Goal: Information Seeking & Learning: Learn about a topic

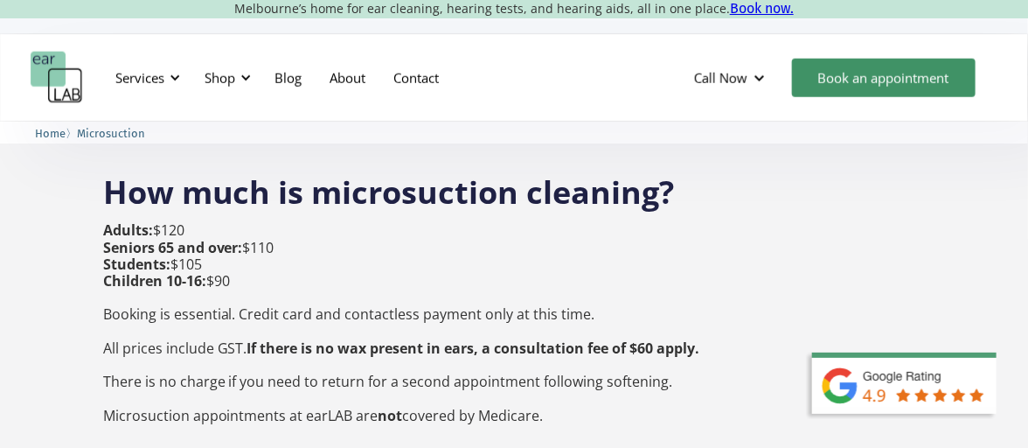
scroll to position [652, 0]
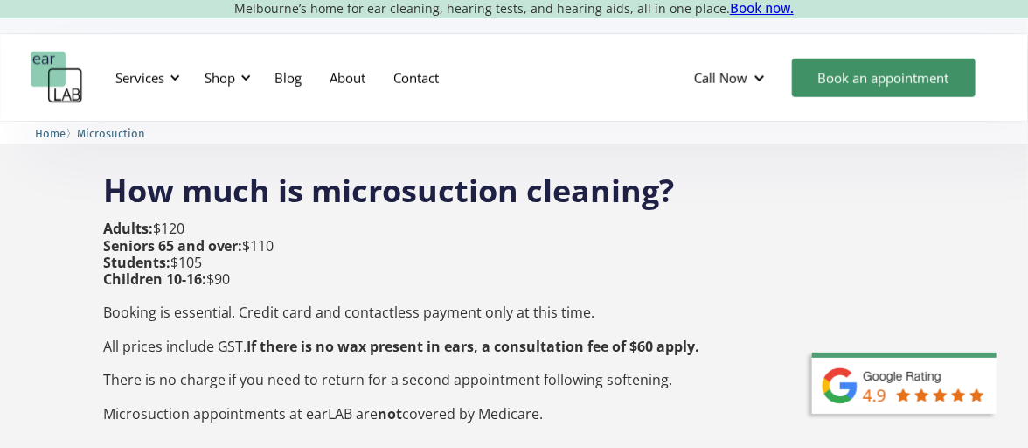
click at [556, 337] on strong "If there is no wax present in ears, a consultation fee of $60 apply." at bounding box center [473, 346] width 453 height 19
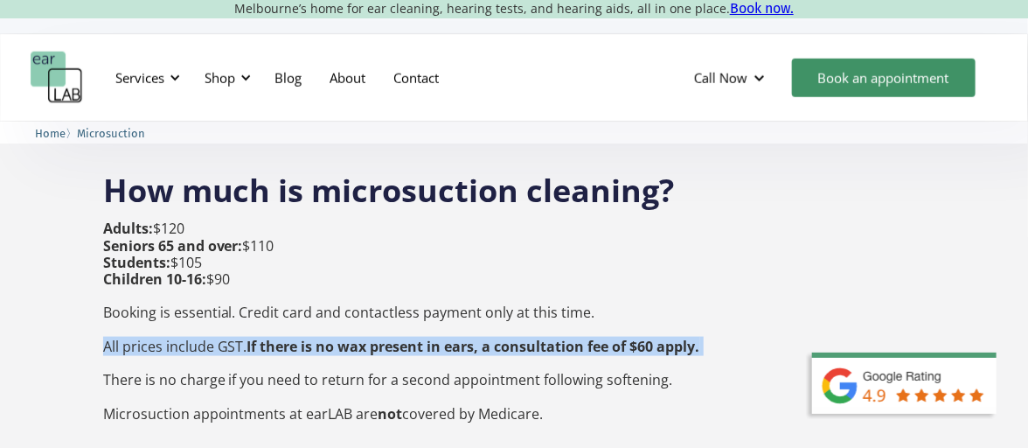
click at [556, 337] on strong "If there is no wax present in ears, a consultation fee of $60 apply." at bounding box center [473, 346] width 453 height 19
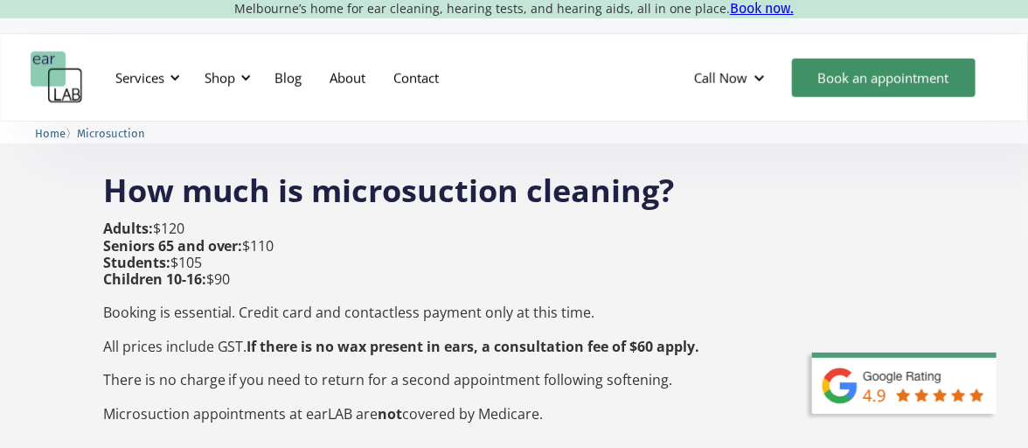
click at [561, 380] on p "Adults: $120 Seniors 65 and over: $110 Students: $105 Children 10-16: $90 Booki…" at bounding box center [401, 320] width 597 height 201
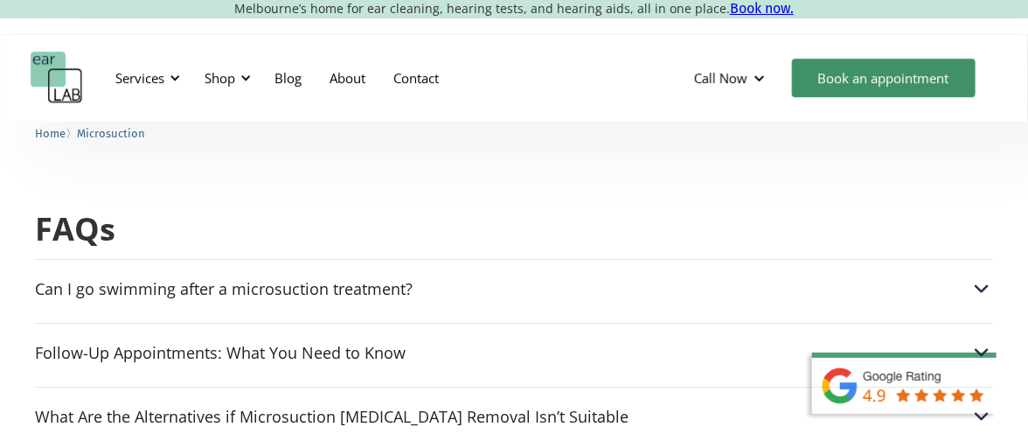
scroll to position [4424, 0]
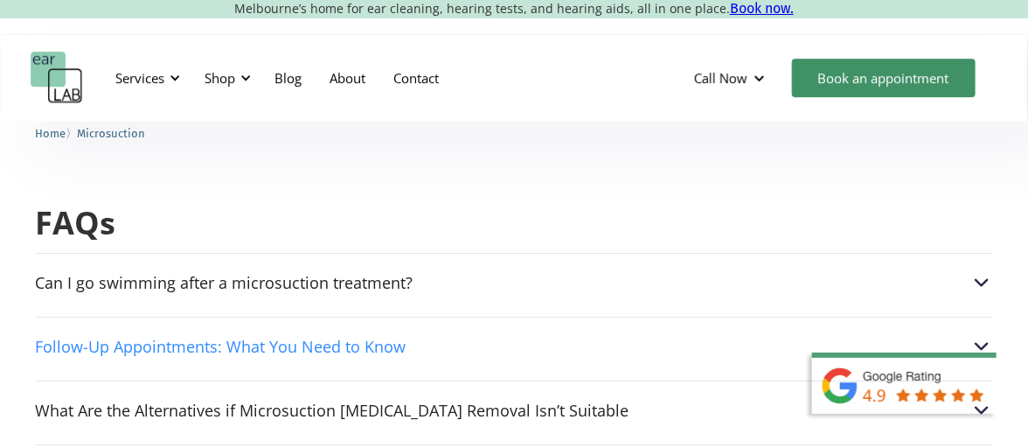
click at [505, 335] on div "Follow-Up Appointments: What You Need to Know" at bounding box center [514, 346] width 958 height 23
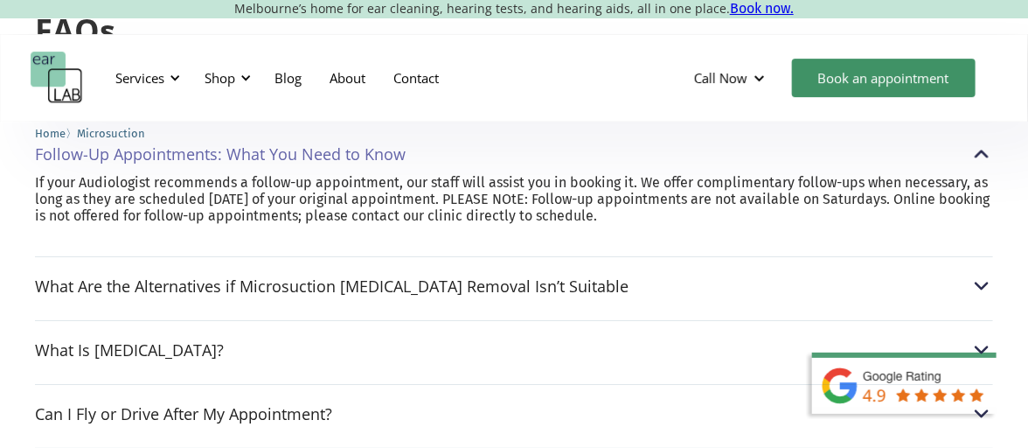
scroll to position [4668, 0]
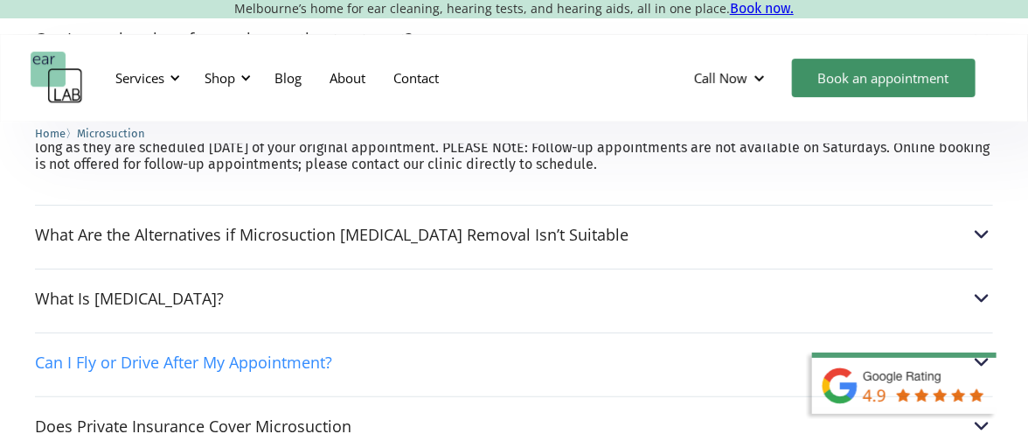
click at [502, 351] on div "Can I Fly or Drive After My Appointment?" at bounding box center [514, 362] width 958 height 23
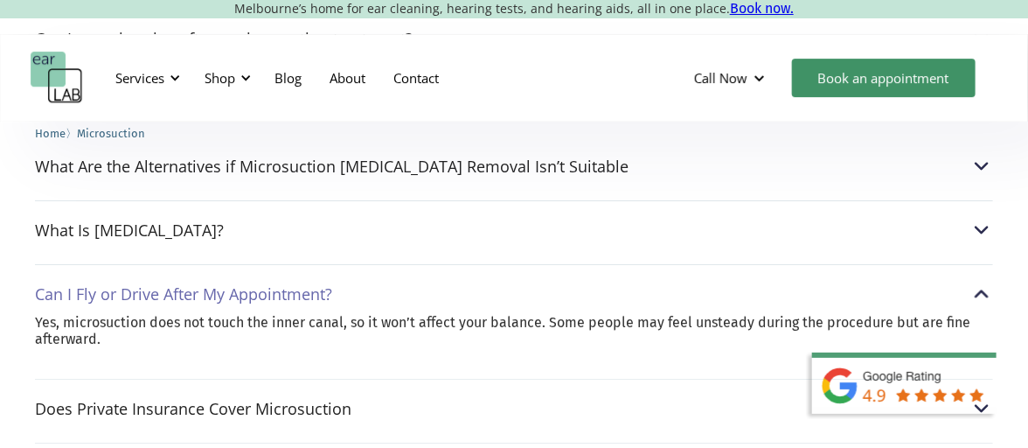
scroll to position [4810, 0]
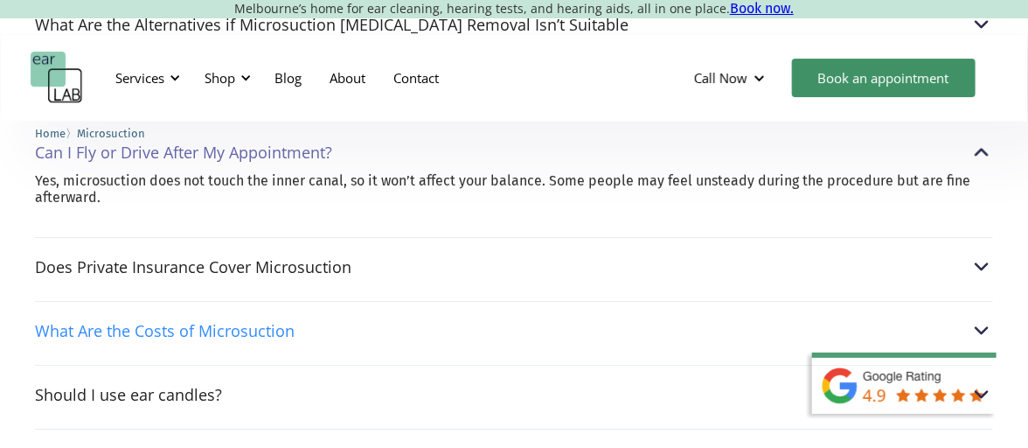
click at [497, 319] on div "What Are the Costs of Microsuction" at bounding box center [514, 330] width 958 height 23
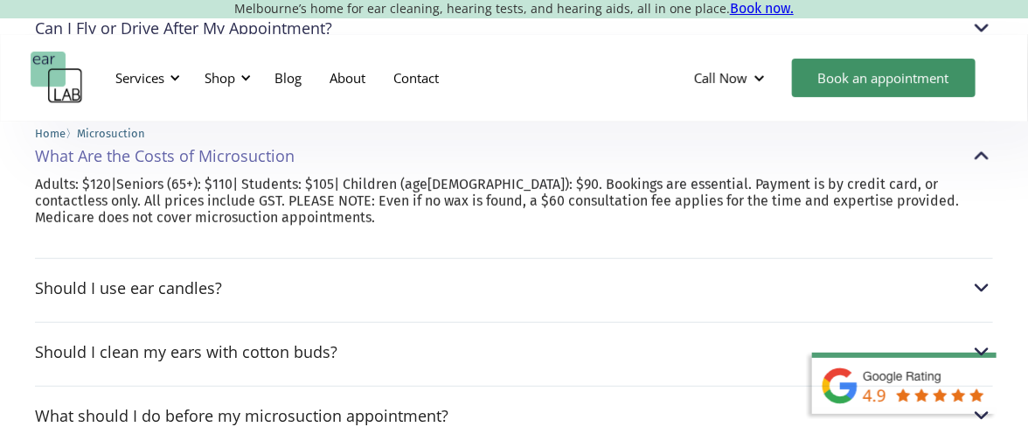
scroll to position [4937, 0]
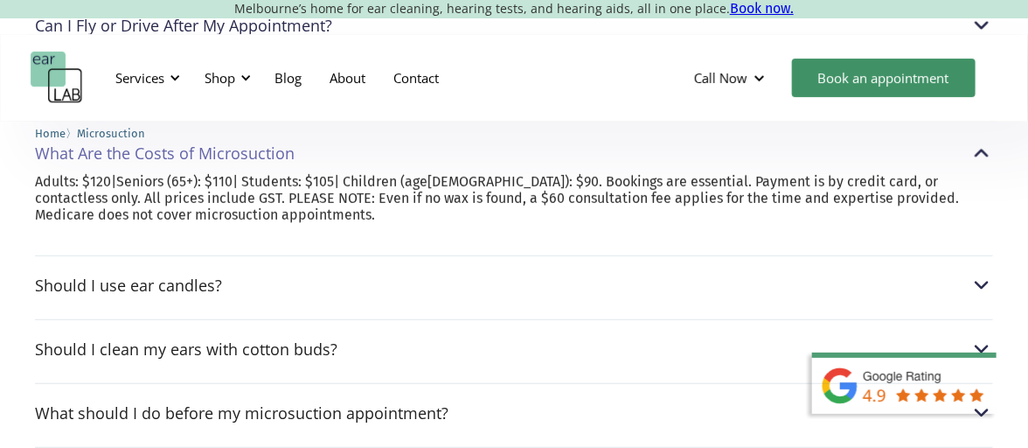
click at [469, 255] on div "Should I use ear candles? Ear candles are more dangerous than they look. They c…" at bounding box center [514, 280] width 958 height 50
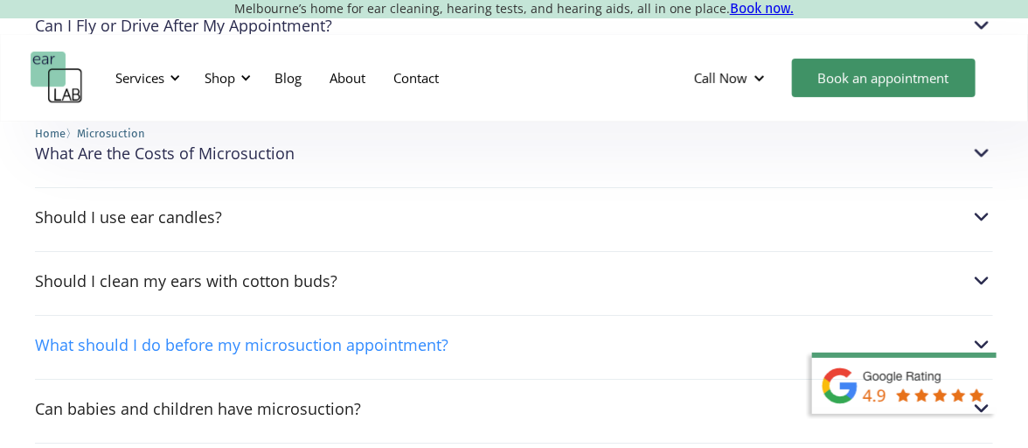
scroll to position [4806, 0]
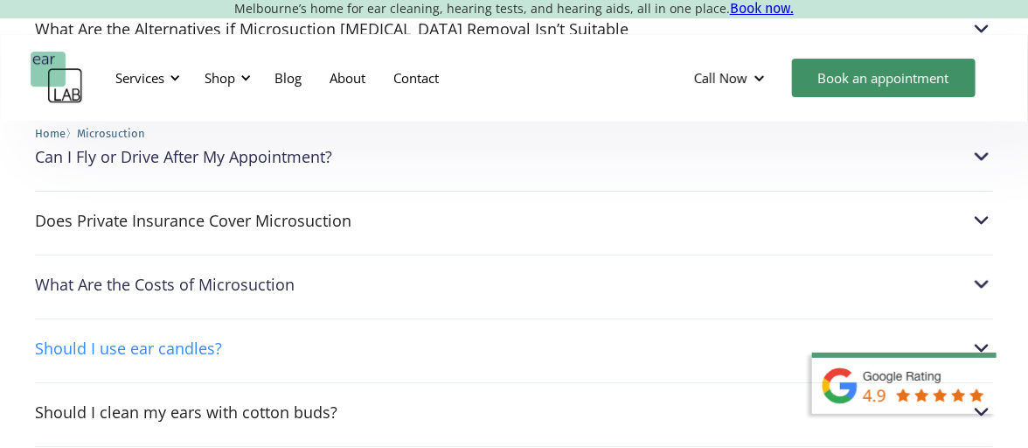
click at [412, 318] on div "Should I use ear candles? Ear candles are more dangerous than they look. They c…" at bounding box center [514, 343] width 958 height 50
click at [372, 337] on div "Should I use ear candles?" at bounding box center [514, 348] width 958 height 23
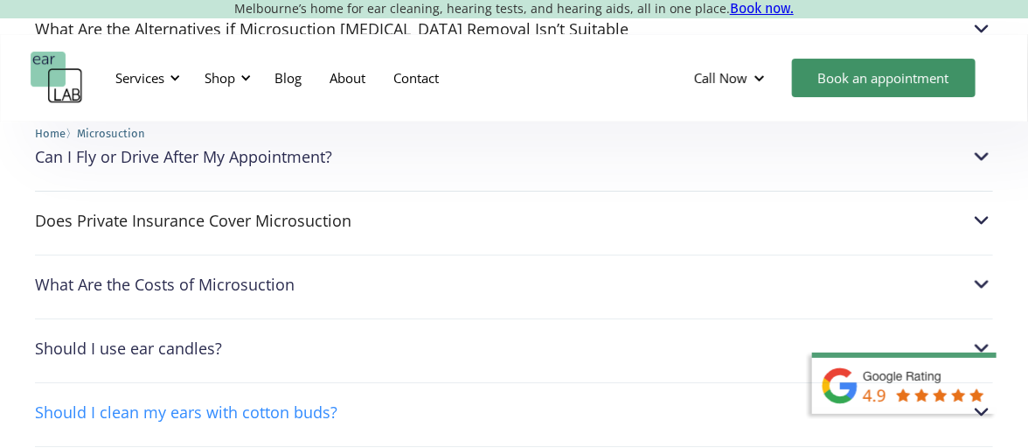
click at [328, 403] on div "Should I clean my ears with cotton buds?" at bounding box center [186, 411] width 302 height 17
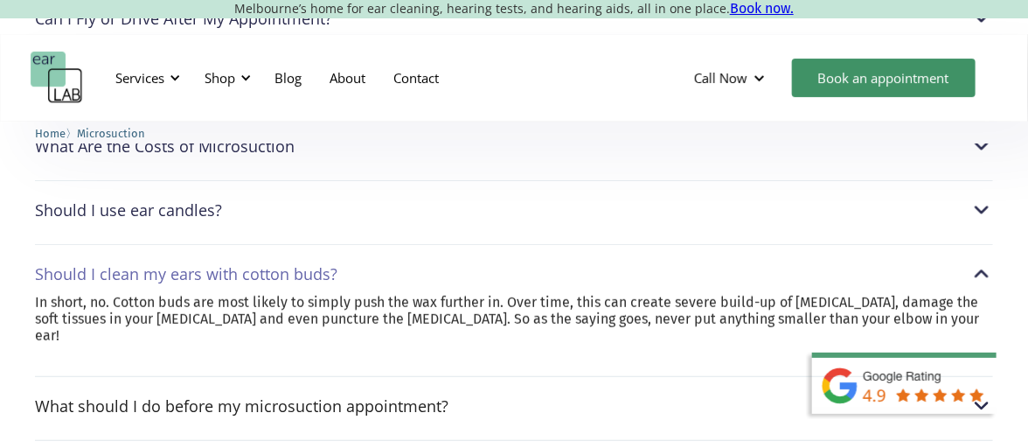
scroll to position [5057, 0]
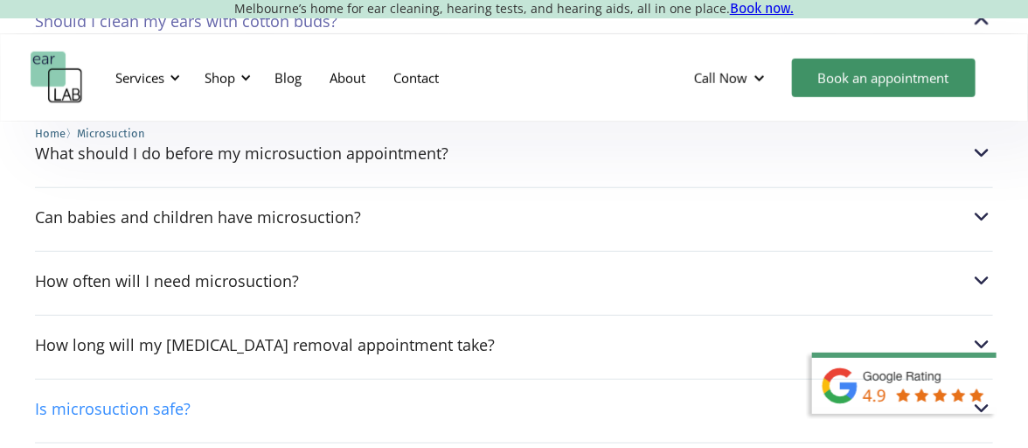
click at [319, 397] on div "Is microsuction safe?" at bounding box center [514, 408] width 958 height 23
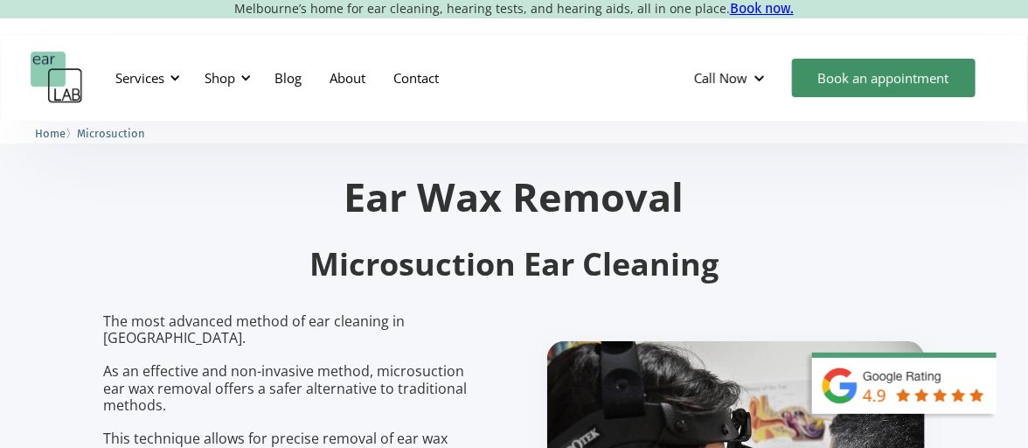
scroll to position [34, 0]
